Goal: Task Accomplishment & Management: Use online tool/utility

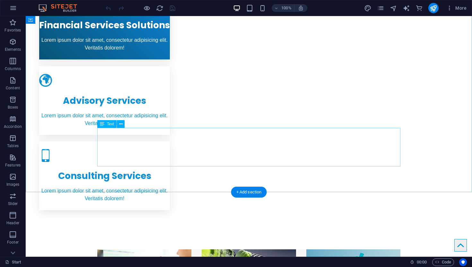
scroll to position [628, 0]
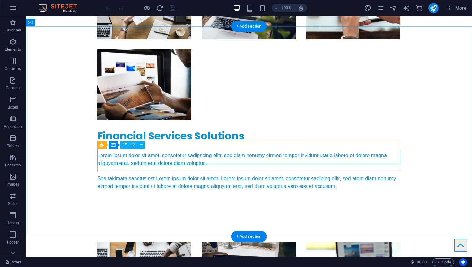
scroll to position [1906, 0]
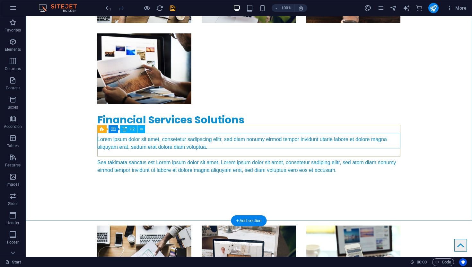
scroll to position [1930, 0]
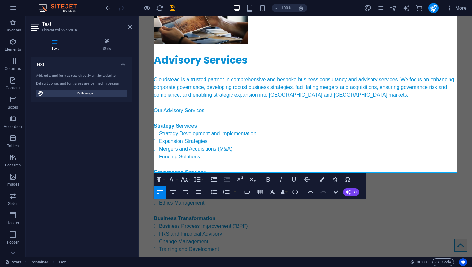
scroll to position [2250, 0]
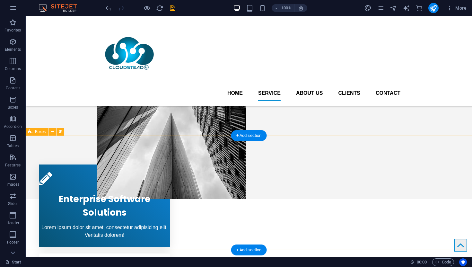
scroll to position [187, 0]
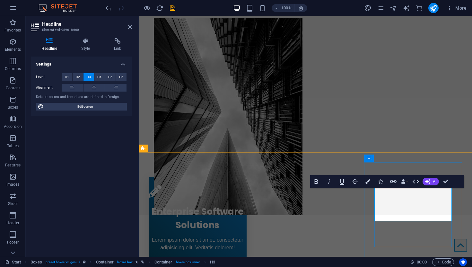
drag, startPoint x: 438, startPoint y: 199, endPoint x: 388, endPoint y: 203, distance: 50.2
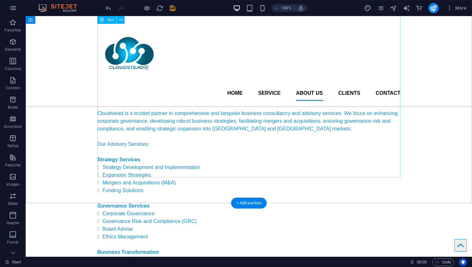
scroll to position [2216, 0]
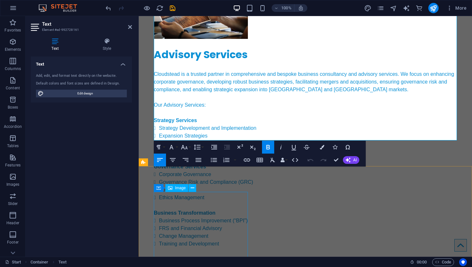
scroll to position [2282, 0]
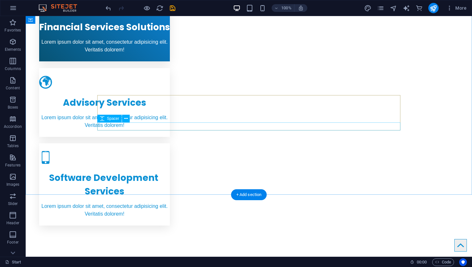
scroll to position [627, 0]
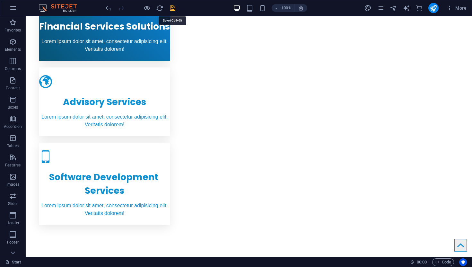
click at [173, 8] on icon "save" at bounding box center [172, 7] width 7 height 7
checkbox input "false"
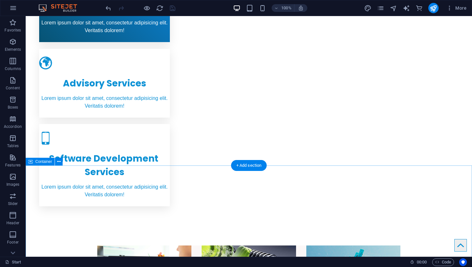
scroll to position [656, 0]
